Goal: Task Accomplishment & Management: Use online tool/utility

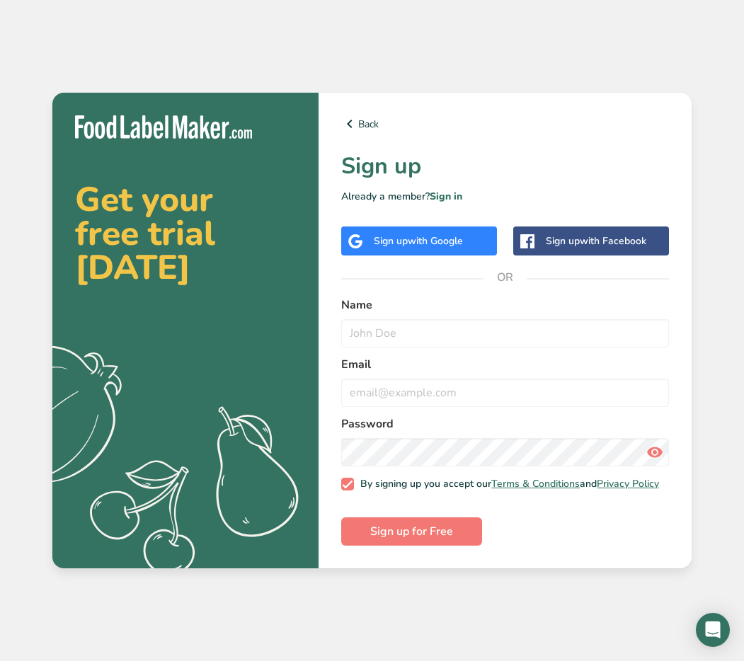
click at [470, 237] on div "Sign up with Google" at bounding box center [419, 241] width 156 height 29
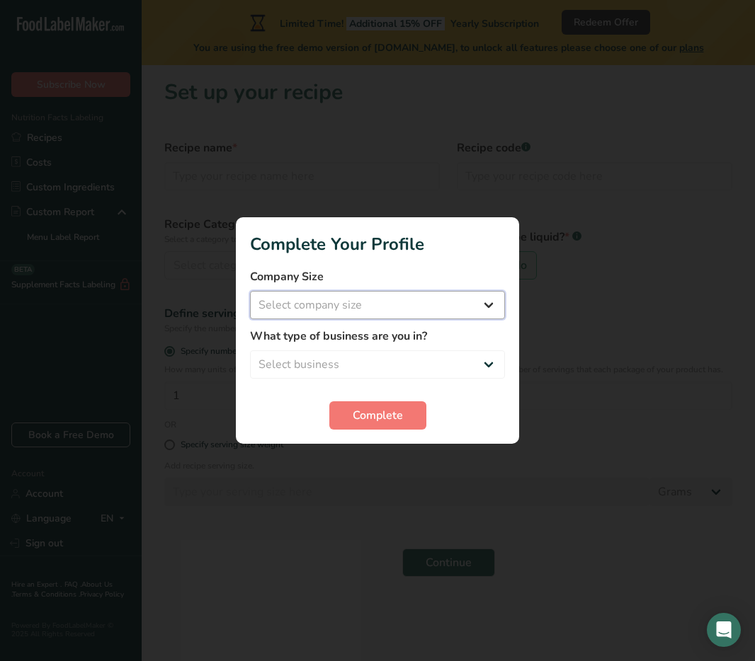
click at [349, 312] on select "Select company size Fewer than 10 Employees 10 to 50 Employees 51 to 500 Employ…" at bounding box center [377, 305] width 255 height 28
select select "1"
click at [250, 291] on select "Select company size Fewer than 10 Employees 10 to 50 Employees 51 to 500 Employ…" at bounding box center [377, 305] width 255 height 28
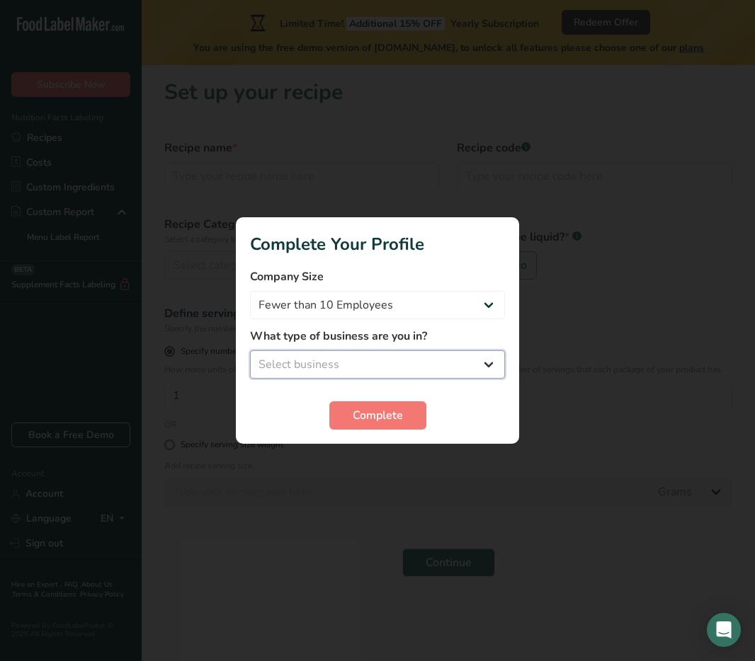
click at [351, 360] on select "Select business Packaged Food Manufacturer Restaurant & Cafe Bakery Meal Plans …" at bounding box center [377, 365] width 255 height 28
select select "8"
click at [250, 351] on select "Select business Packaged Food Manufacturer Restaurant & Cafe Bakery Meal Plans …" at bounding box center [377, 365] width 255 height 28
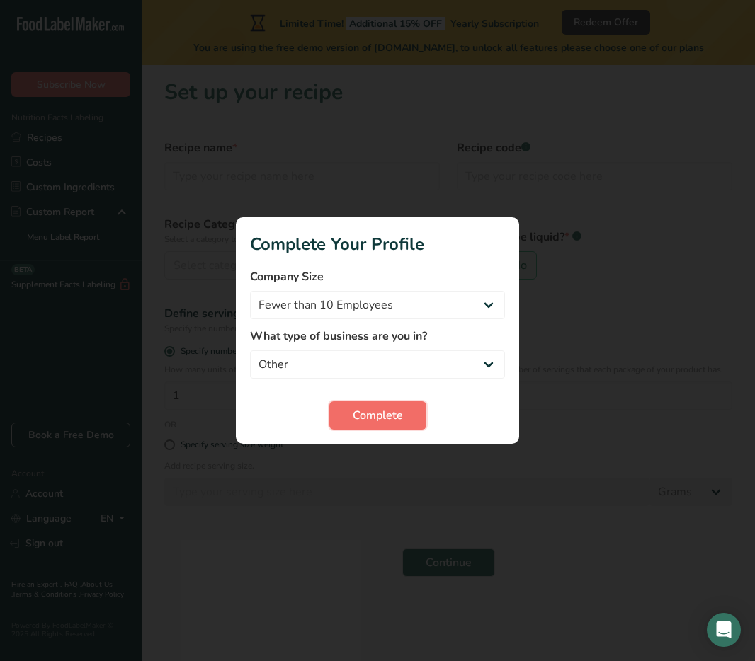
click at [369, 405] on button "Complete" at bounding box center [377, 416] width 97 height 28
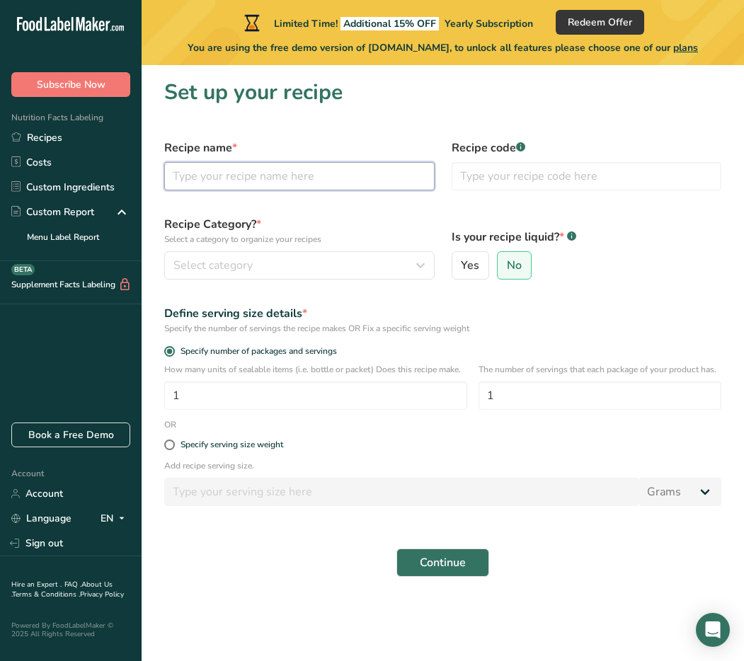
click at [393, 185] on input "text" at bounding box center [299, 176] width 271 height 28
type input "Caramel Popcorn"
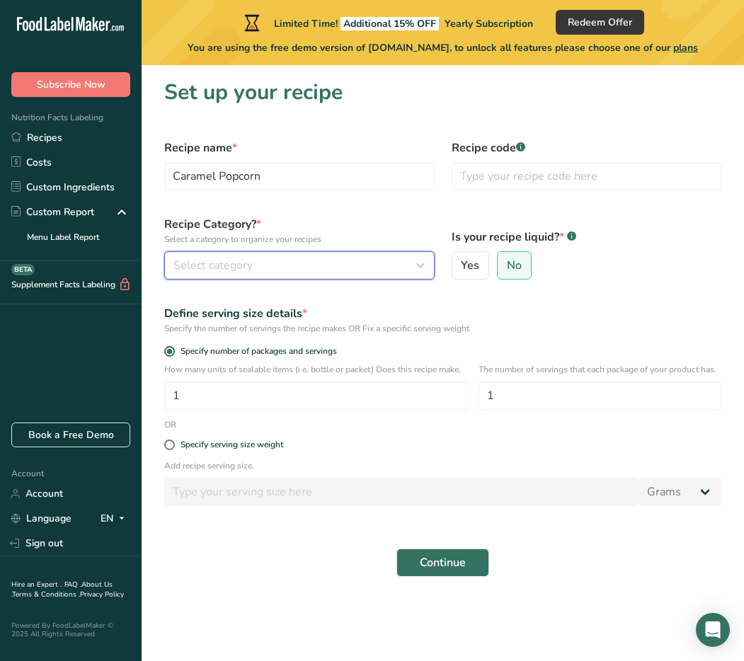
click at [324, 261] on div "Select category" at bounding box center [296, 265] width 244 height 17
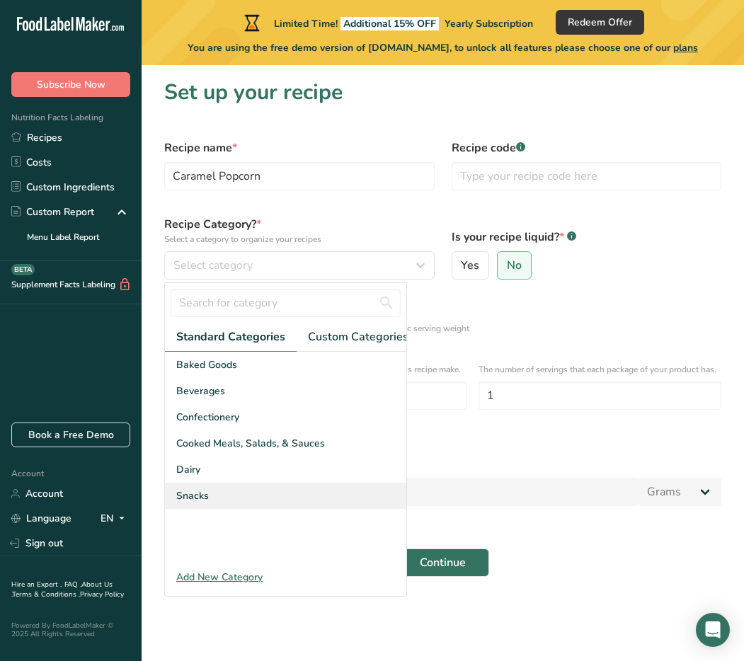
click at [199, 504] on span "Snacks" at bounding box center [192, 496] width 33 height 15
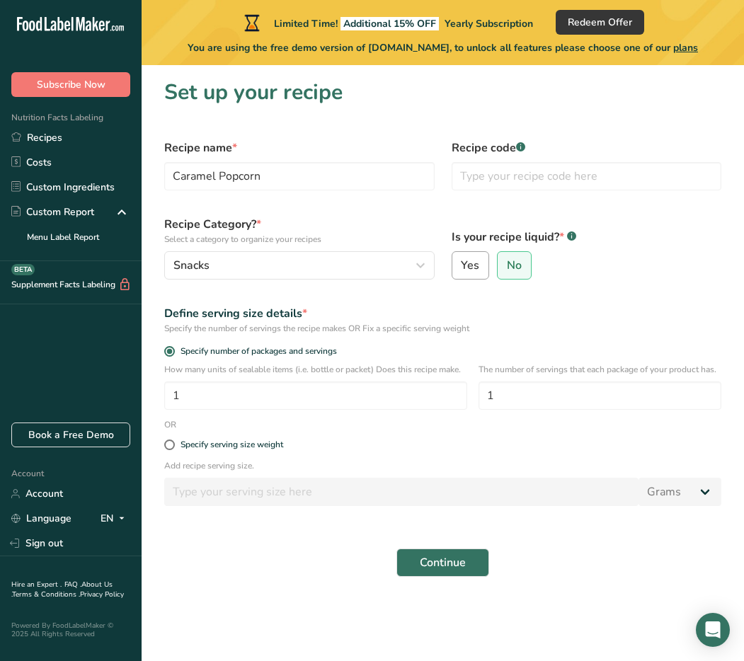
click at [468, 275] on label "Yes" at bounding box center [471, 265] width 38 height 28
click at [462, 271] on input "Yes" at bounding box center [457, 265] width 9 height 9
radio input "true"
radio input "false"
select select "22"
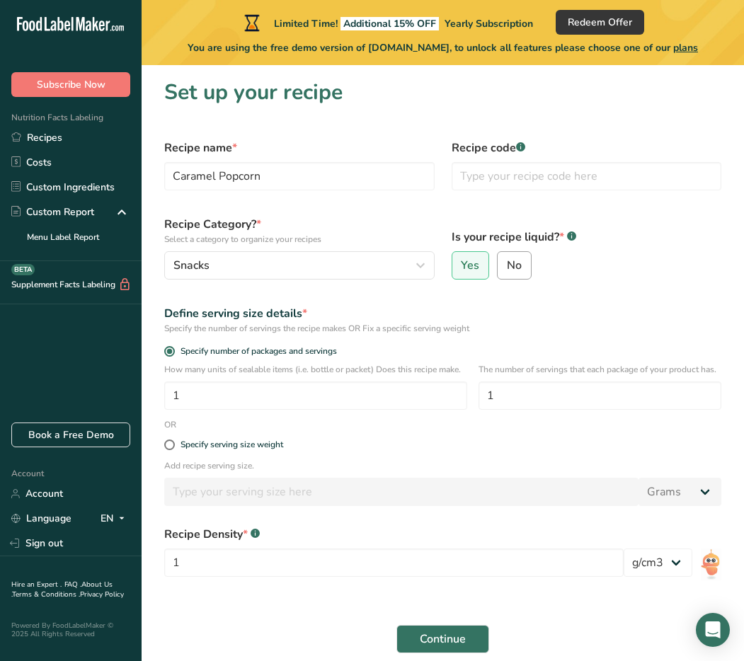
click at [497, 269] on label "No" at bounding box center [514, 265] width 35 height 28
click at [498, 269] on input "No" at bounding box center [502, 265] width 9 height 9
radio input "true"
radio input "false"
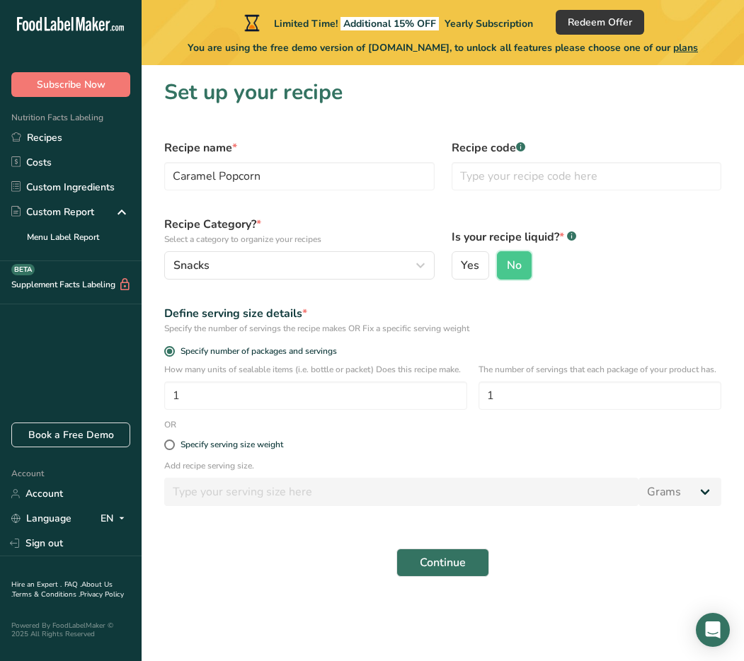
drag, startPoint x: 268, startPoint y: 475, endPoint x: 275, endPoint y: 494, distance: 20.2
click at [268, 472] on p "Add recipe serving size." at bounding box center [442, 466] width 557 height 13
click at [212, 450] on div "Specify serving size weight" at bounding box center [232, 445] width 103 height 11
click at [174, 450] on input "Specify serving size weight" at bounding box center [168, 444] width 9 height 9
radio input "true"
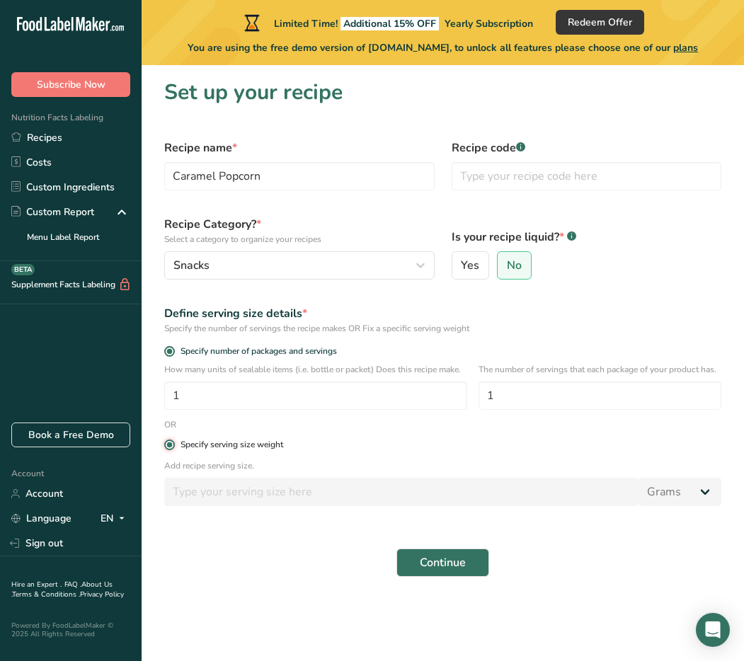
radio input "false"
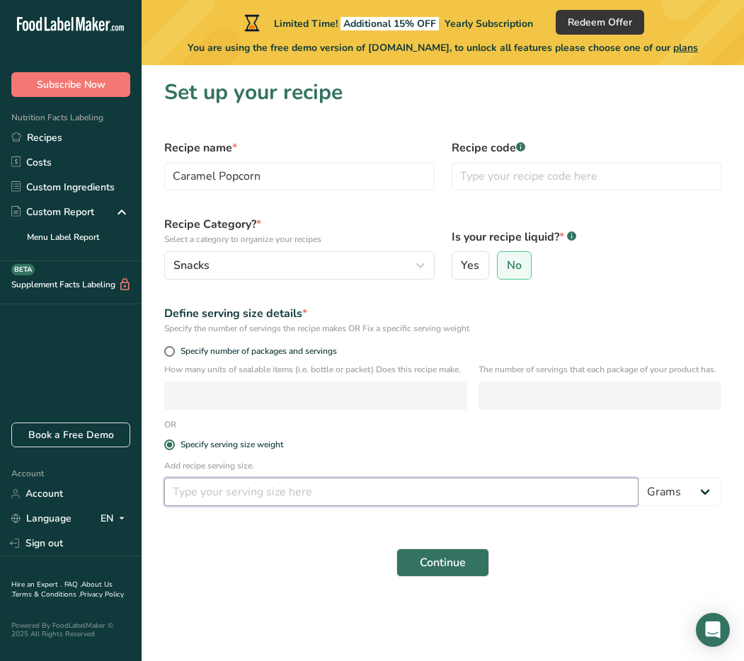
click at [218, 492] on input "number" at bounding box center [401, 492] width 474 height 28
type input "28"
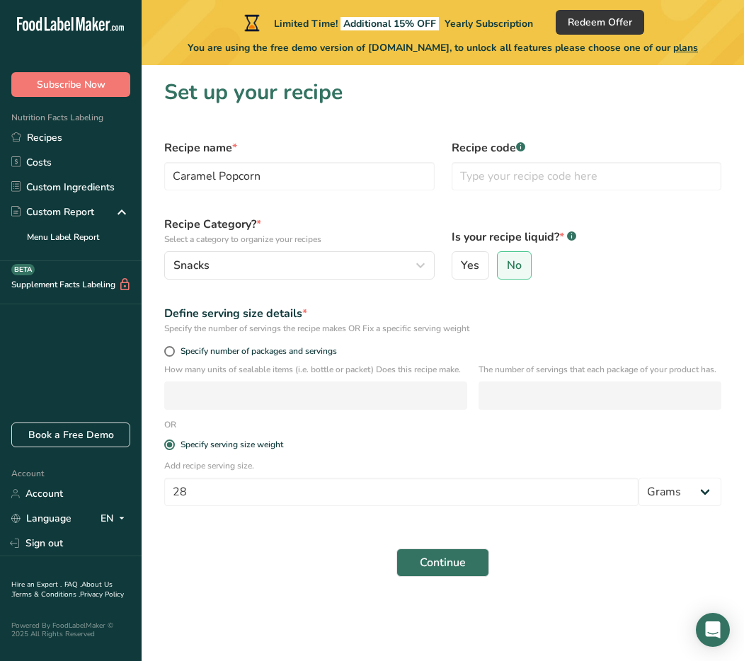
click at [356, 429] on form "Recipe name * Caramel Popcorn Recipe code .a-a{fill:#347362;}.b-a{fill:#fff;} R…" at bounding box center [443, 358] width 574 height 455
click at [431, 567] on span "Continue" at bounding box center [443, 563] width 46 height 17
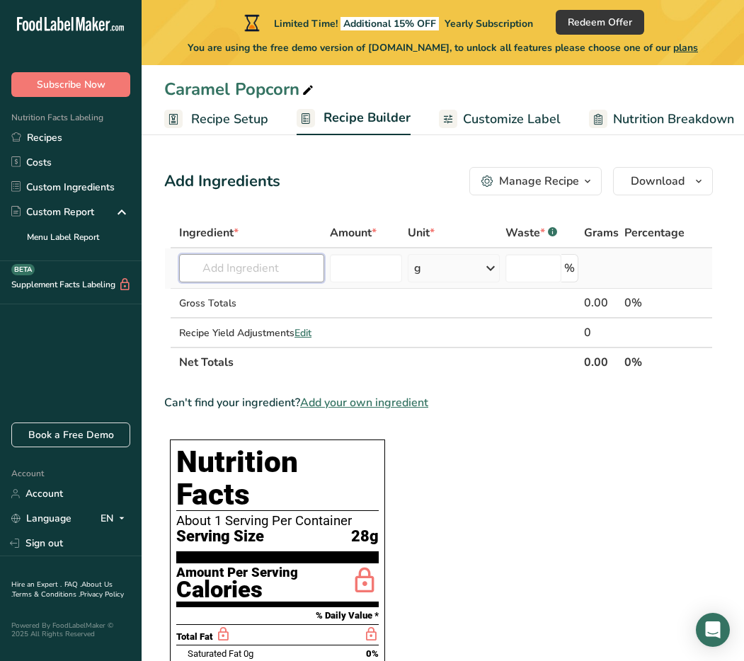
click at [268, 275] on input "text" at bounding box center [251, 268] width 145 height 28
type input "B"
type input "Nrpwm Sigar"
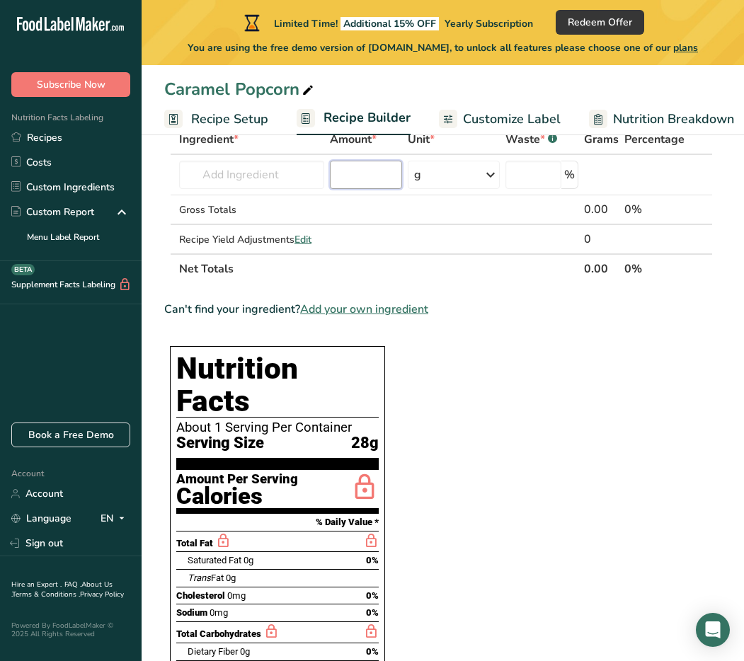
scroll to position [11, 0]
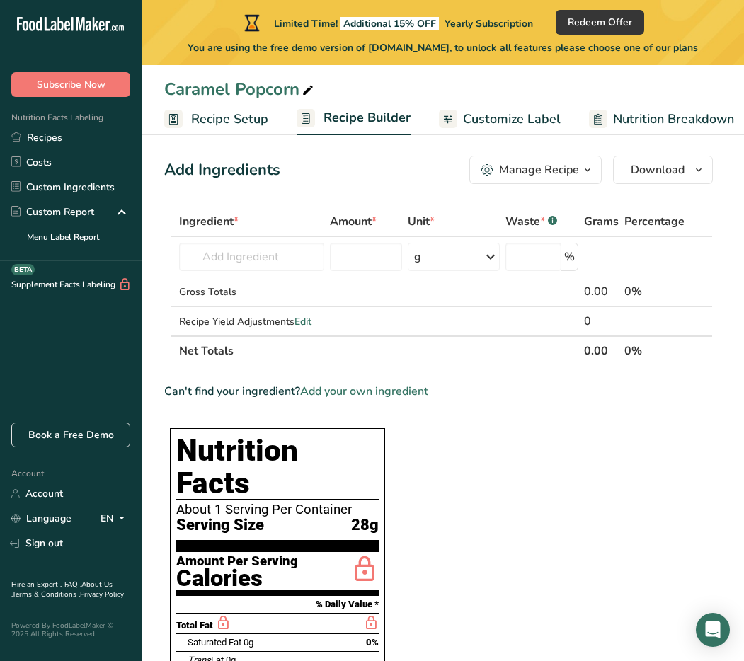
click at [526, 124] on span "Customize Label" at bounding box center [512, 119] width 98 height 19
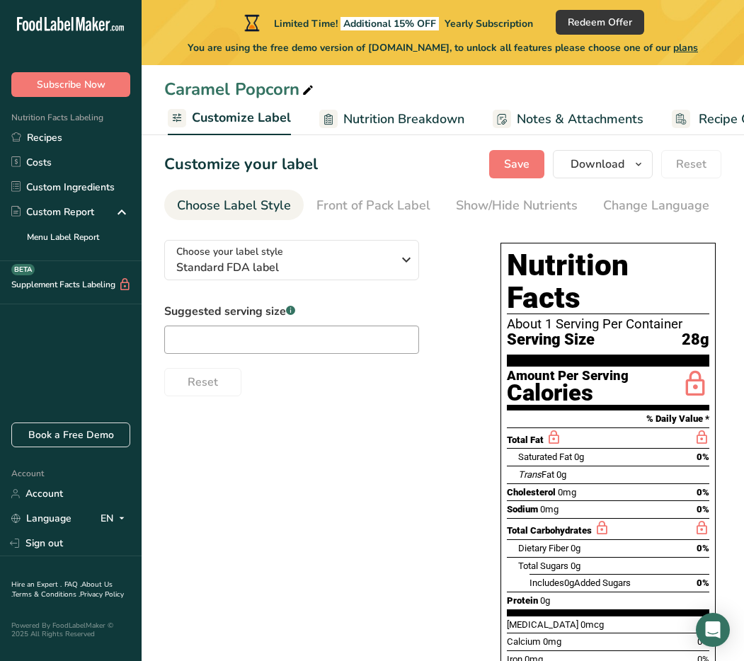
scroll to position [0, 275]
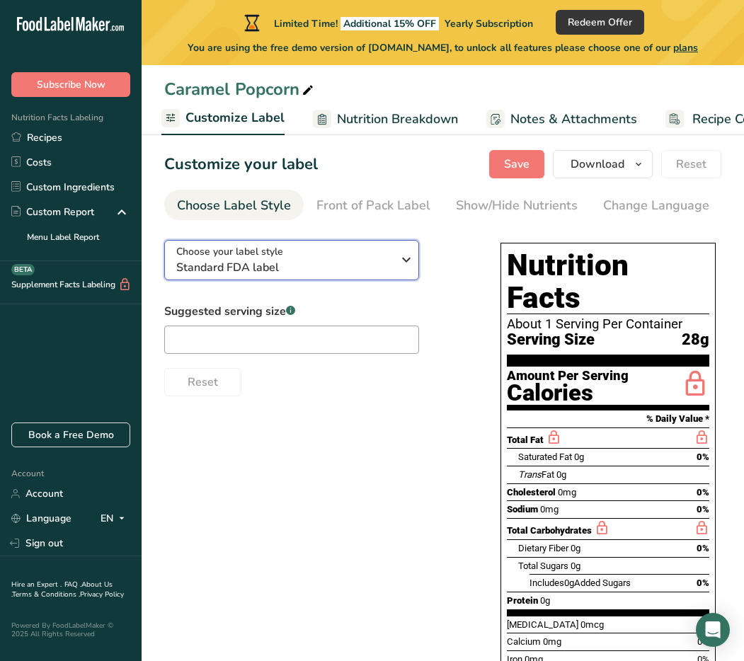
click at [380, 258] on div "Choose your label style Standard FDA label" at bounding box center [284, 260] width 216 height 32
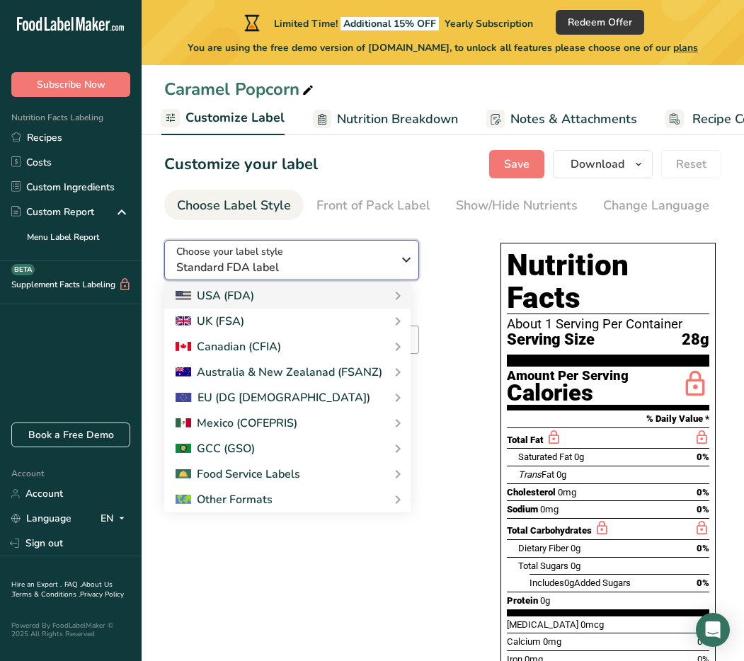
click at [380, 258] on div "Choose your label style Standard FDA label" at bounding box center [284, 260] width 216 height 32
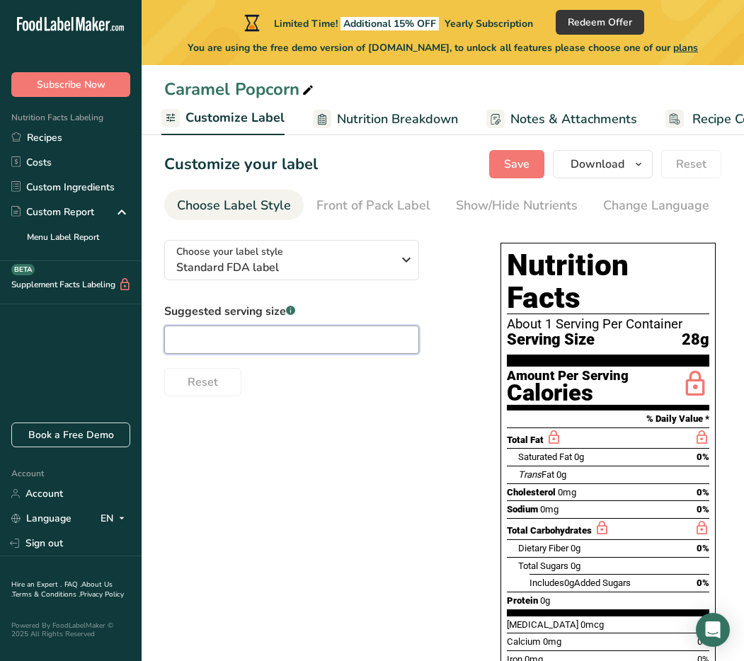
click at [301, 332] on input "text" at bounding box center [291, 340] width 255 height 28
type input "1 Bag"
click at [395, 123] on span "Nutrition Breakdown" at bounding box center [397, 119] width 121 height 19
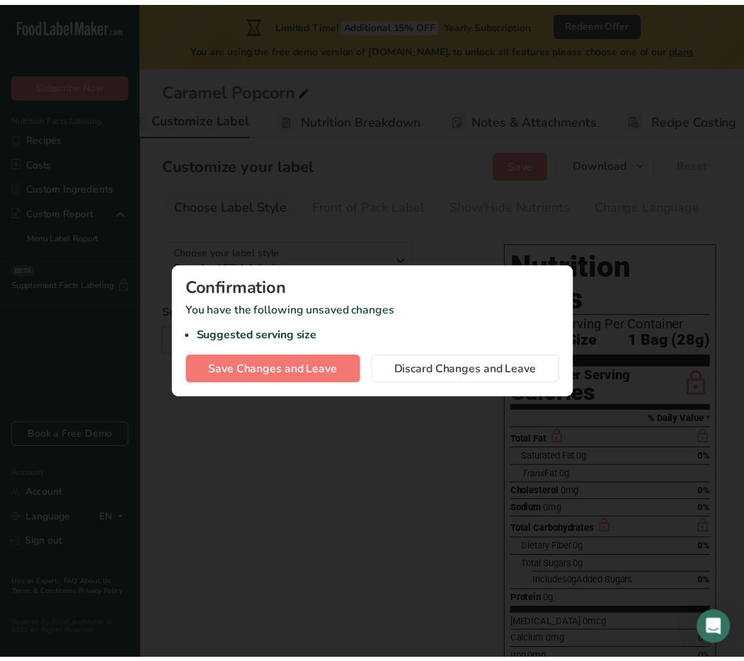
scroll to position [0, 322]
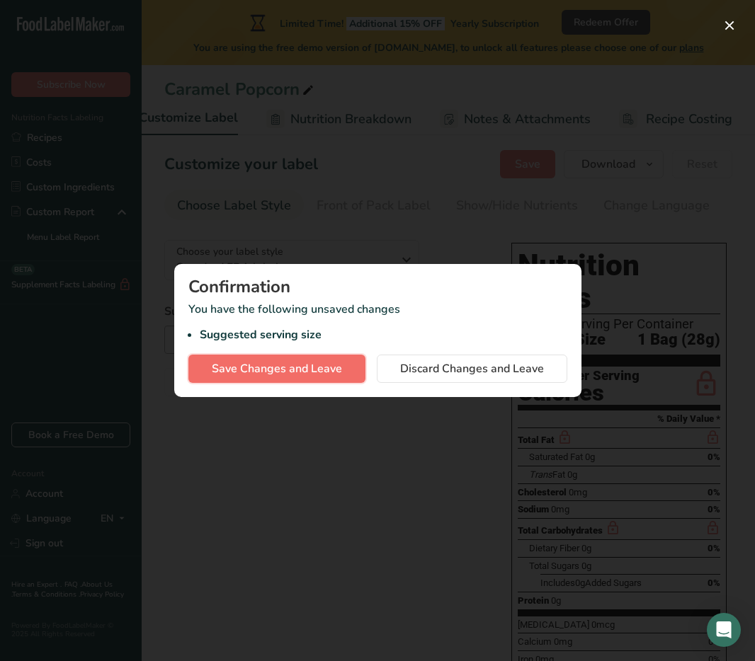
click at [343, 363] on button "Save Changes and Leave" at bounding box center [276, 369] width 177 height 28
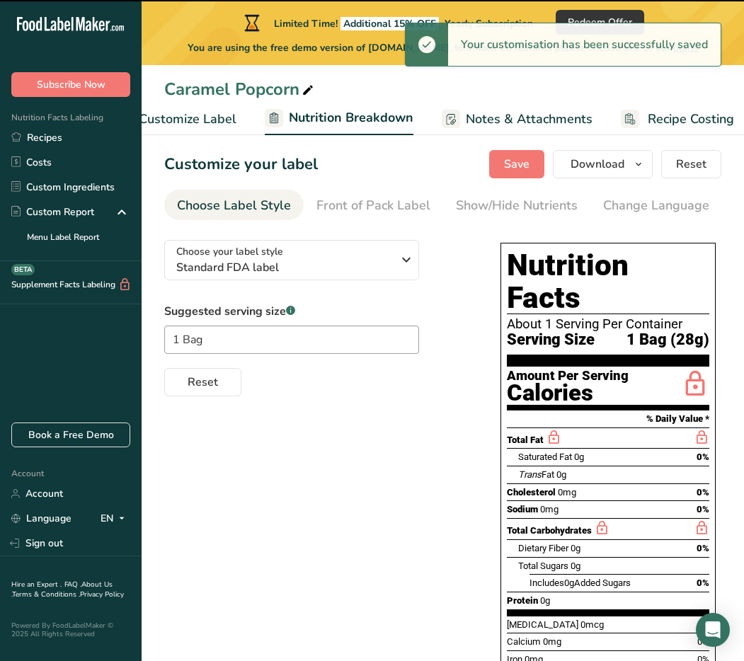
select select "Calories"
